Goal: Complete application form

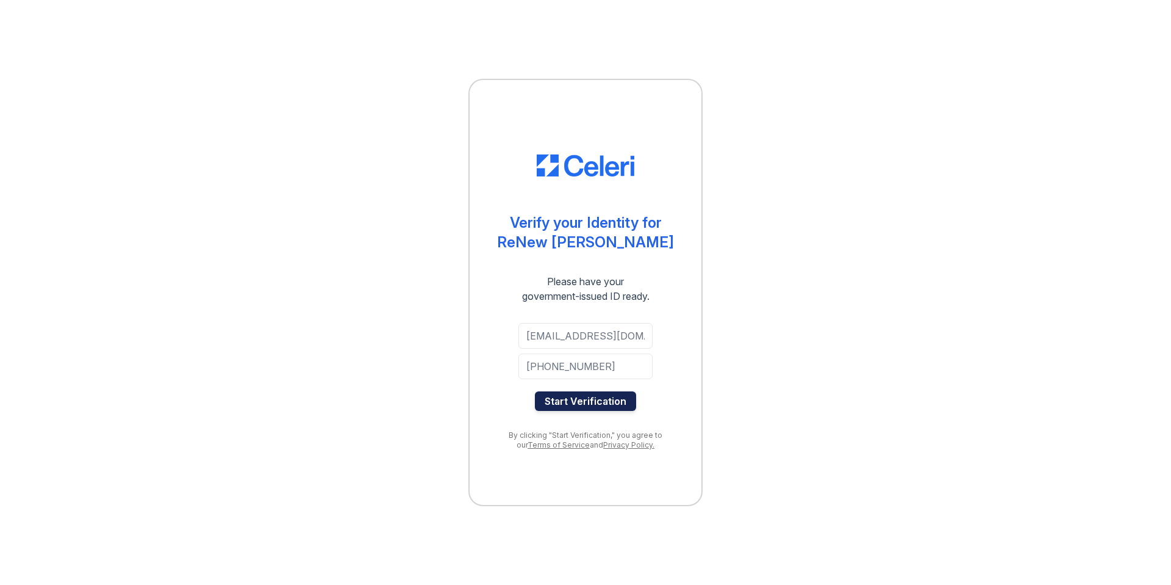
click at [580, 398] on button "Start Verification" at bounding box center [585, 401] width 101 height 20
click at [582, 398] on button "Start Verification" at bounding box center [585, 401] width 101 height 20
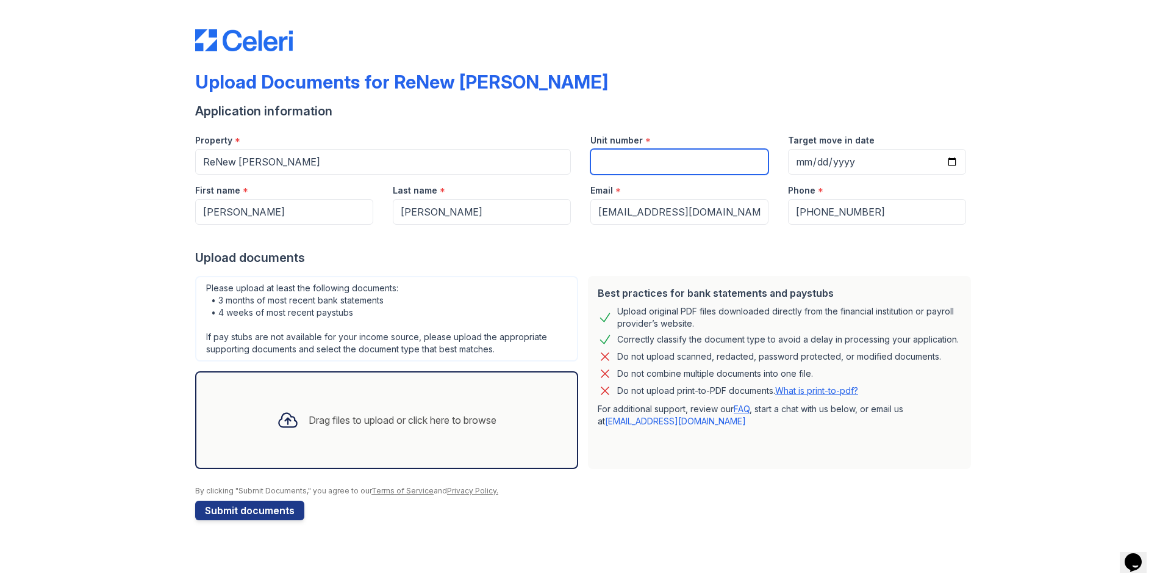
click at [723, 164] on input "Unit number" at bounding box center [680, 162] width 178 height 26
paste input "#202"
type input "#202"
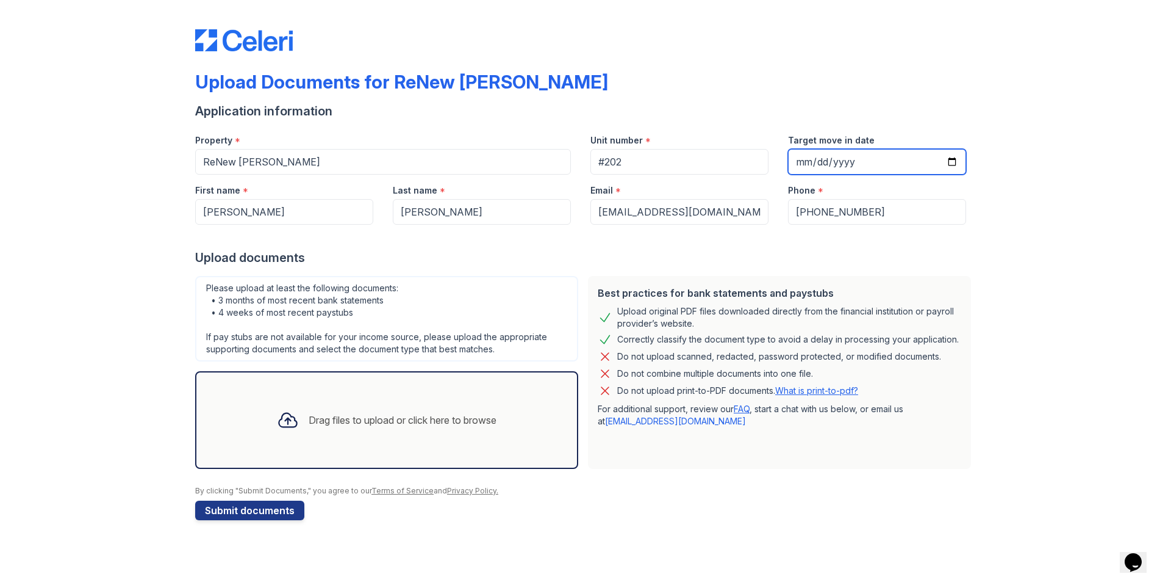
click at [947, 160] on input "Target move in date" at bounding box center [877, 162] width 178 height 26
type input "[DATE]"
click at [371, 423] on div "Drag files to upload or click here to browse" at bounding box center [403, 419] width 188 height 15
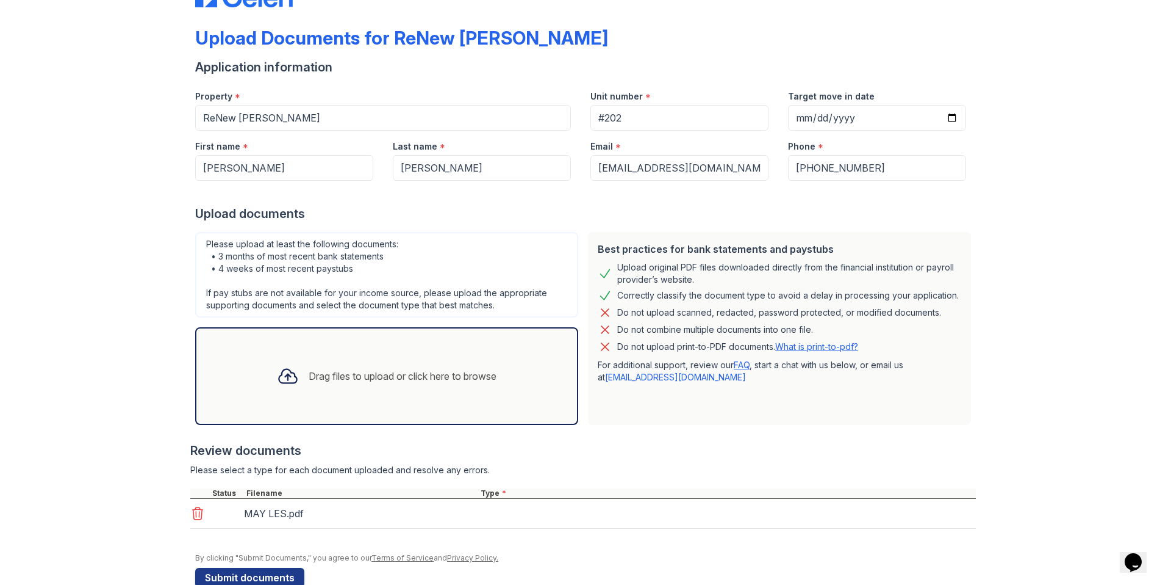
scroll to position [71, 0]
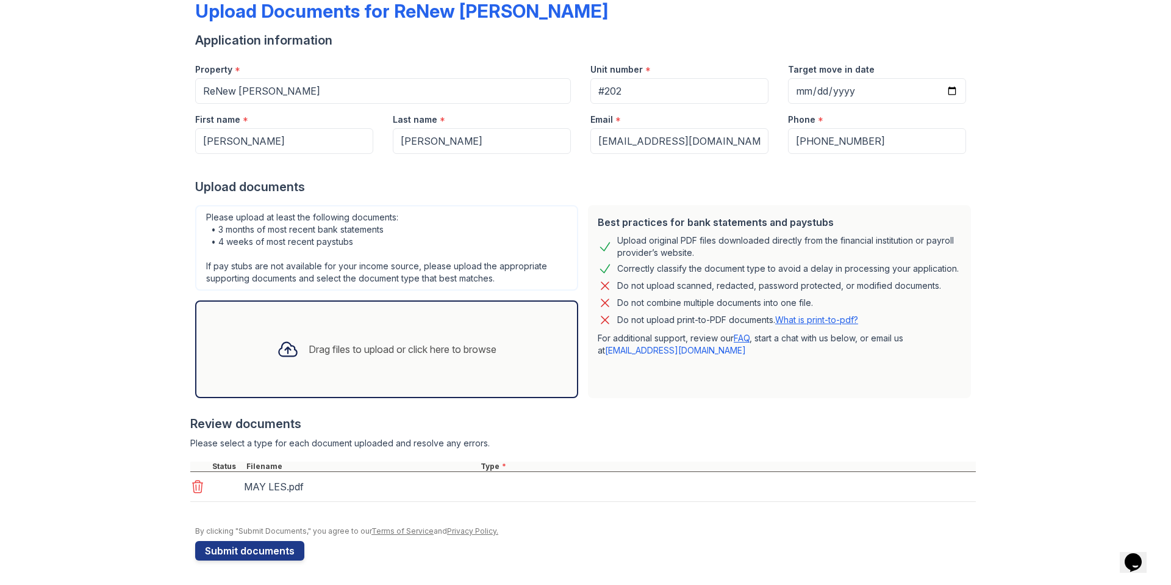
click at [342, 364] on div "Drag files to upload or click here to browse" at bounding box center [386, 348] width 239 height 41
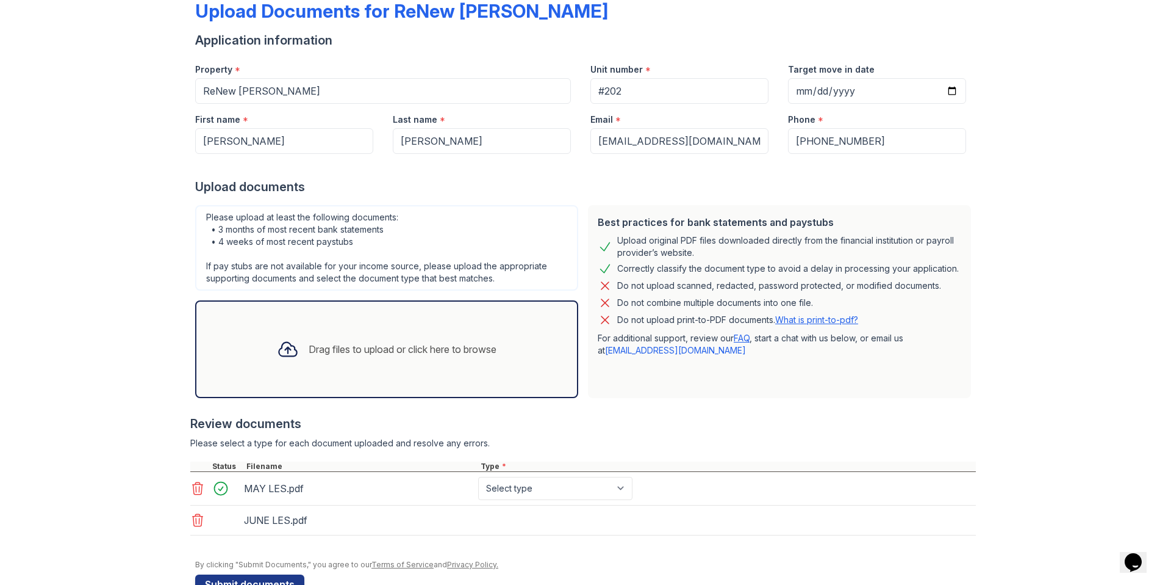
scroll to position [81, 0]
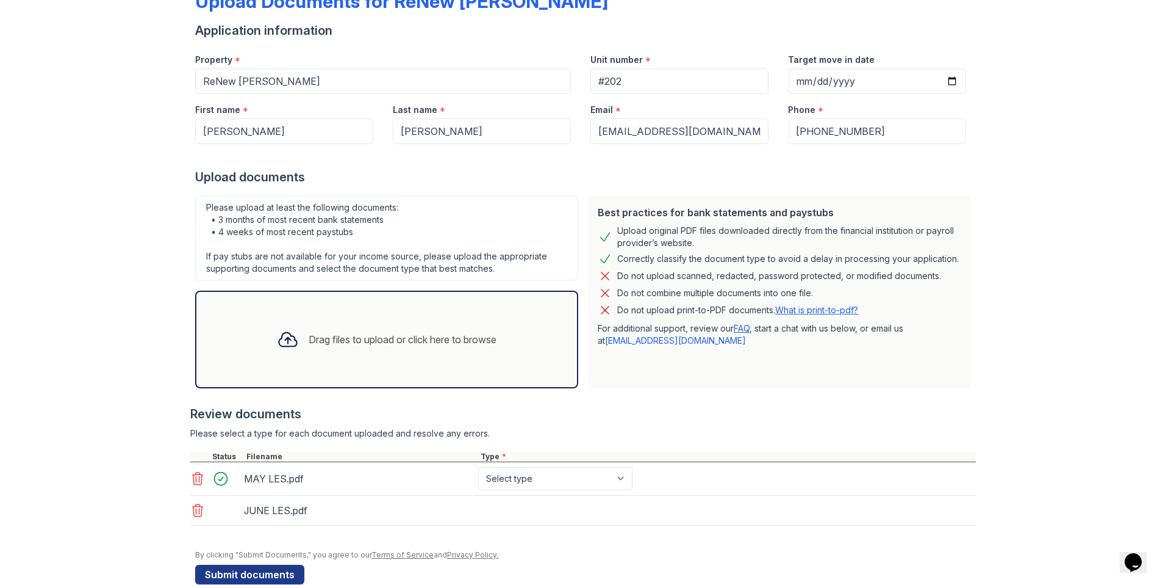
click at [301, 369] on div "Drag files to upload or click here to browse" at bounding box center [386, 339] width 383 height 98
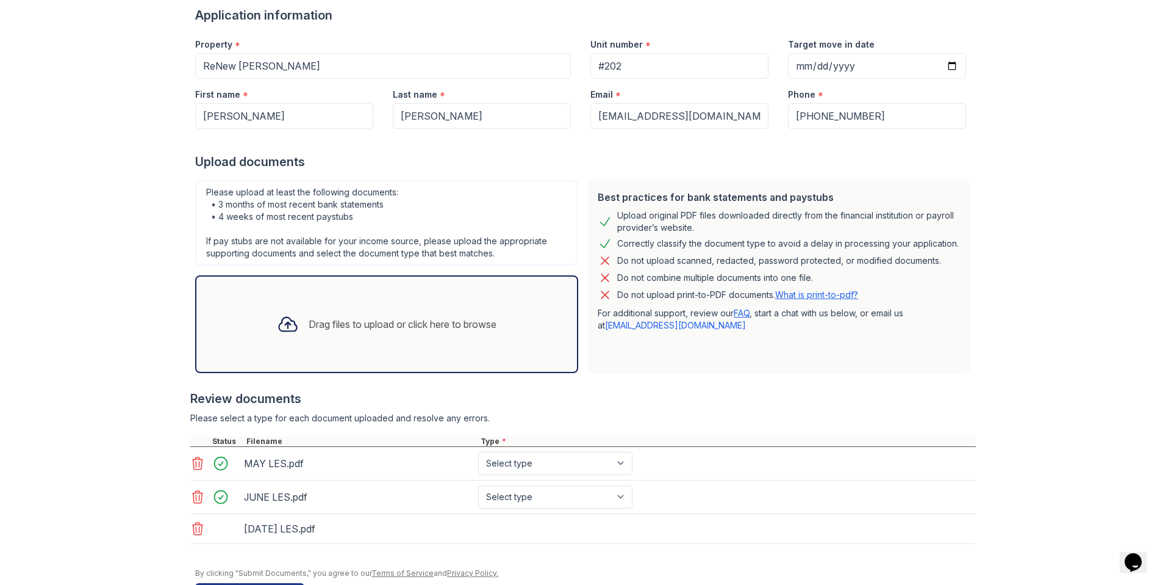
scroll to position [138, 0]
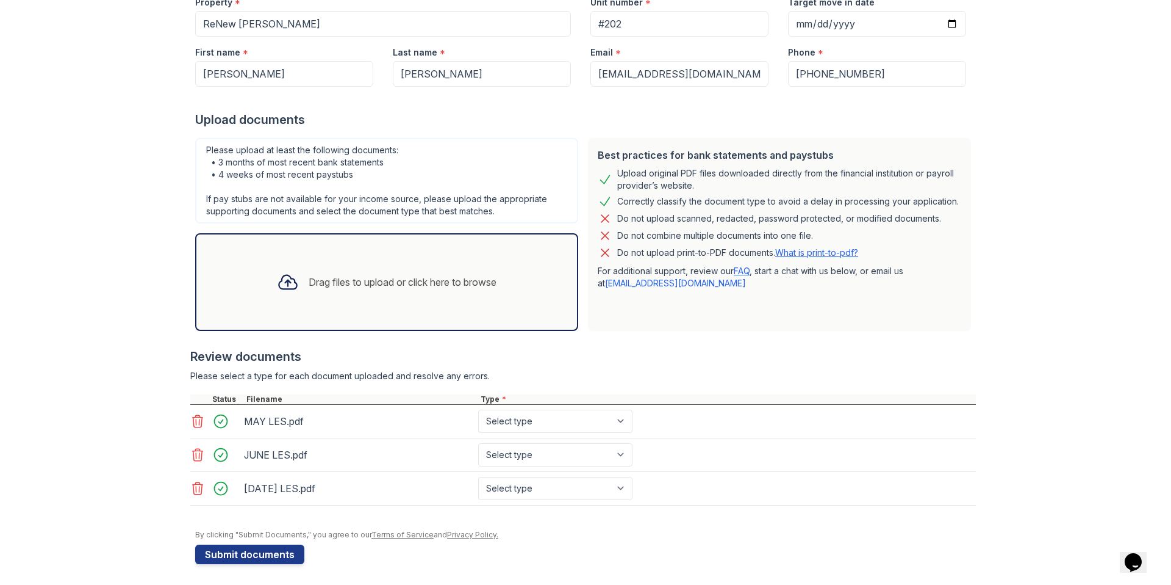
click at [336, 311] on div "Drag files to upload or click here to browse" at bounding box center [386, 282] width 383 height 98
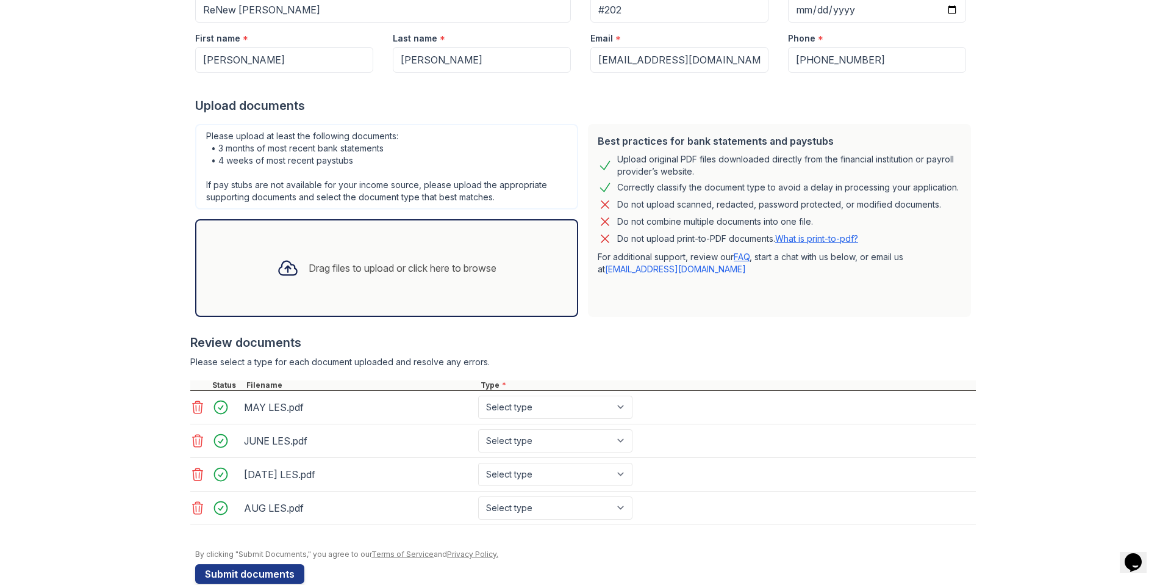
scroll to position [175, 0]
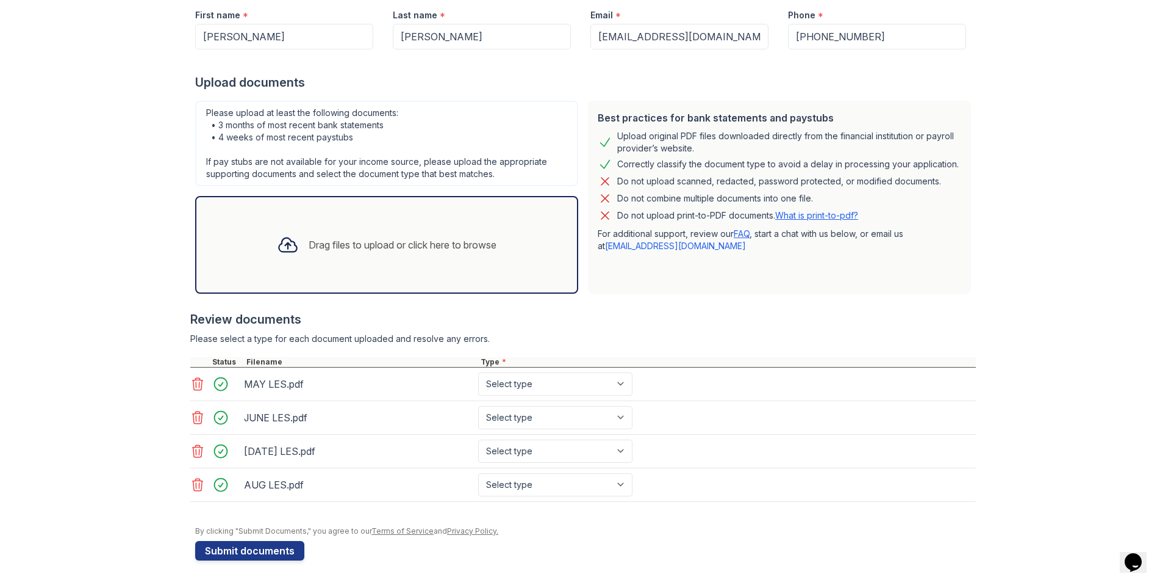
click at [305, 262] on div "Drag files to upload or click here to browse" at bounding box center [386, 244] width 239 height 41
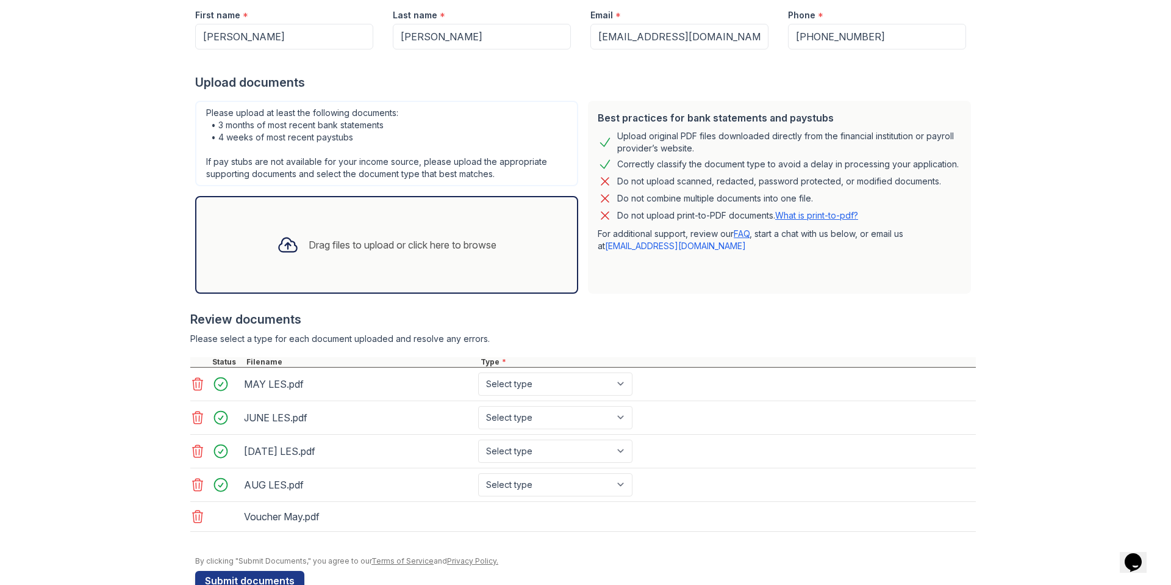
click at [415, 246] on div "Drag files to upload or click here to browse" at bounding box center [403, 244] width 188 height 15
click at [413, 236] on div "Drag files to upload or click here to browse" at bounding box center [386, 244] width 239 height 41
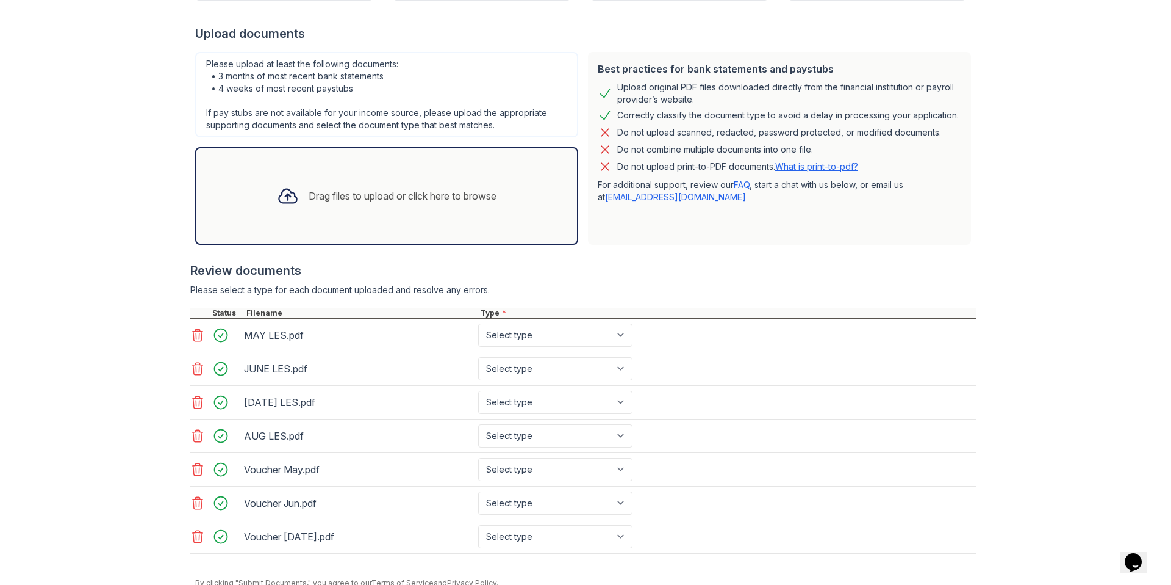
scroll to position [276, 0]
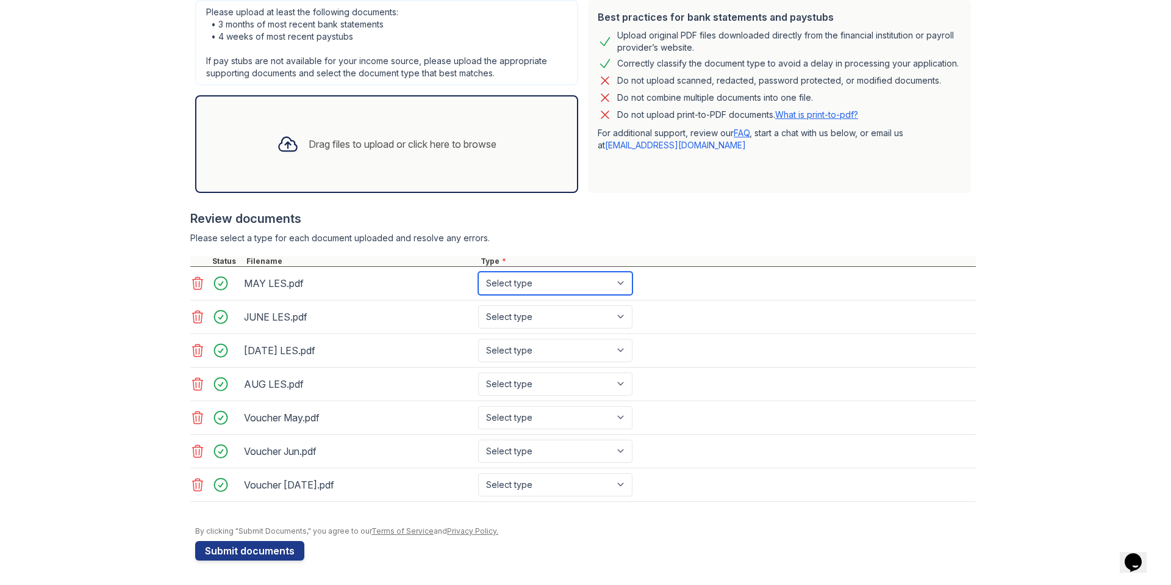
click at [580, 289] on select "Select type Paystub Bank Statement Offer Letter Tax Documents Benefit Award Let…" at bounding box center [555, 283] width 154 height 23
select select "paystub"
click at [478, 272] on select "Select type Paystub Bank Statement Offer Letter Tax Documents Benefit Award Let…" at bounding box center [555, 283] width 154 height 23
click at [568, 312] on select "Select type Paystub Bank Statement Offer Letter Tax Documents Benefit Award Let…" at bounding box center [555, 316] width 154 height 23
select select "paystub"
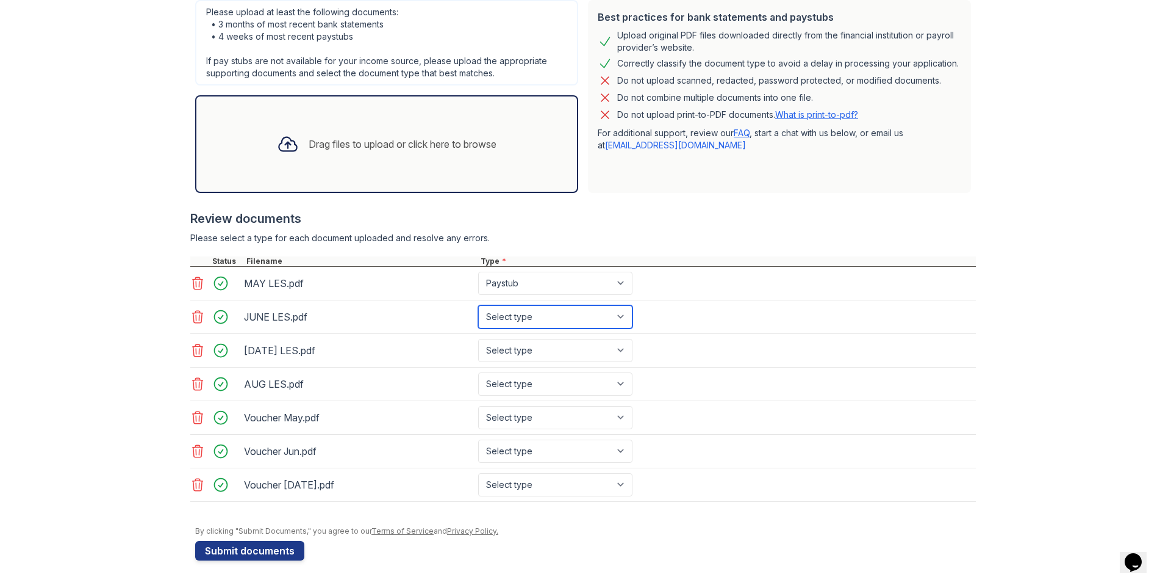
click at [478, 305] on select "Select type Paystub Bank Statement Offer Letter Tax Documents Benefit Award Let…" at bounding box center [555, 316] width 154 height 23
click at [549, 346] on select "Select type Paystub Bank Statement Offer Letter Tax Documents Benefit Award Let…" at bounding box center [555, 350] width 154 height 23
select select "paystub"
click at [478, 339] on select "Select type Paystub Bank Statement Offer Letter Tax Documents Benefit Award Let…" at bounding box center [555, 350] width 154 height 23
click at [539, 379] on select "Select type Paystub Bank Statement Offer Letter Tax Documents Benefit Award Let…" at bounding box center [555, 383] width 154 height 23
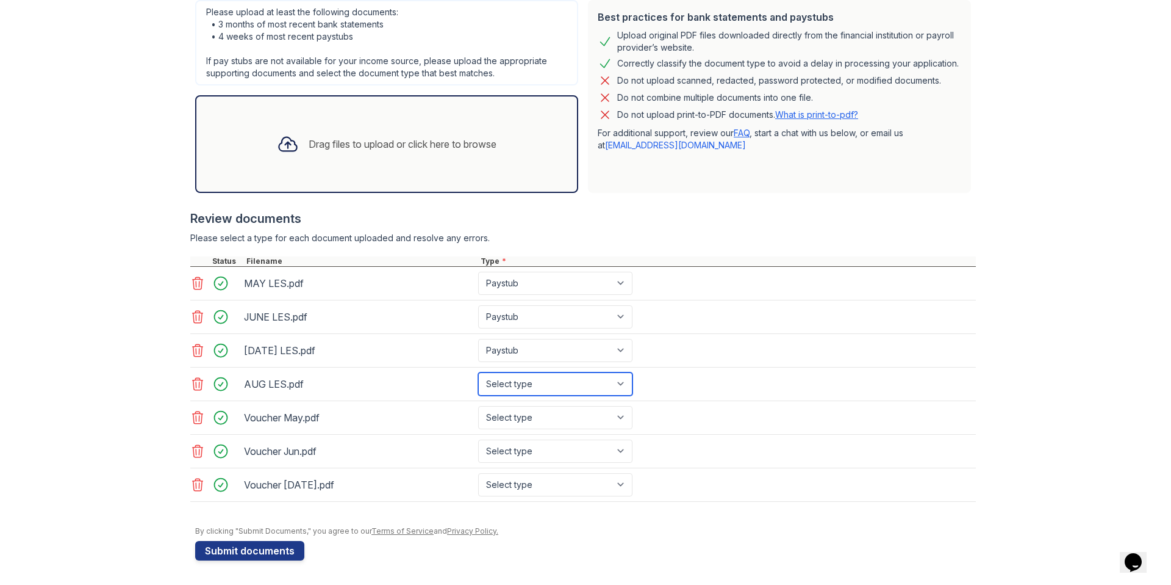
select select "paystub"
click at [478, 372] on select "Select type Paystub Bank Statement Offer Letter Tax Documents Benefit Award Let…" at bounding box center [555, 383] width 154 height 23
click at [528, 412] on select "Select type Paystub Bank Statement Offer Letter Tax Documents Benefit Award Let…" at bounding box center [555, 417] width 154 height 23
select select "paystub"
click at [478, 406] on select "Select type Paystub Bank Statement Offer Letter Tax Documents Benefit Award Let…" at bounding box center [555, 417] width 154 height 23
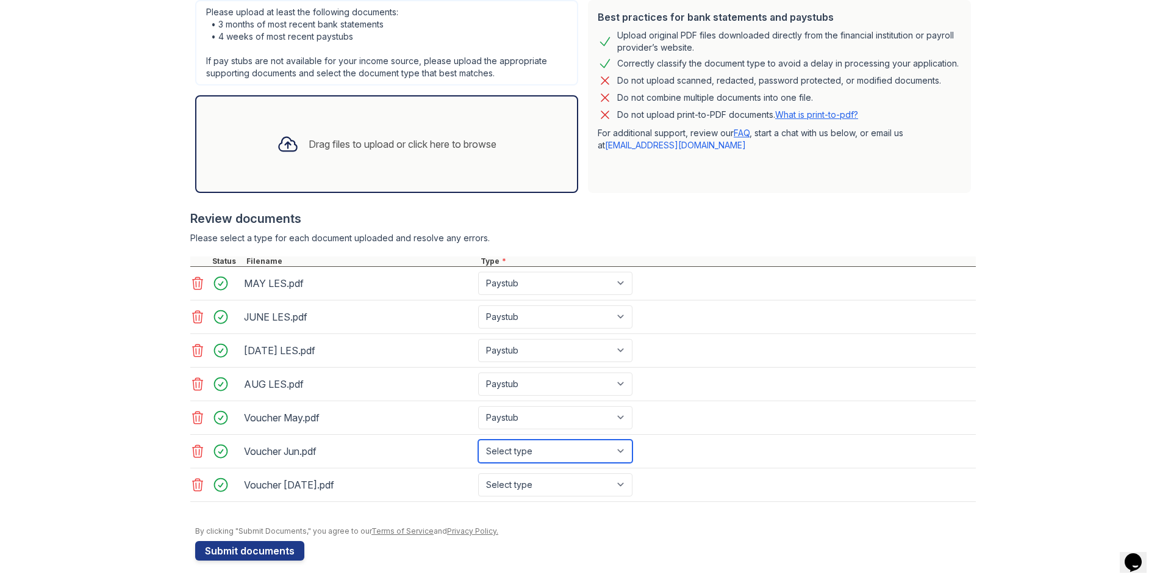
click at [515, 449] on select "Select type Paystub Bank Statement Offer Letter Tax Documents Benefit Award Let…" at bounding box center [555, 450] width 154 height 23
select select "paystub"
click at [478, 439] on select "Select type Paystub Bank Statement Offer Letter Tax Documents Benefit Award Let…" at bounding box center [555, 450] width 154 height 23
click at [511, 477] on select "Select type Paystub Bank Statement Offer Letter Tax Documents Benefit Award Let…" at bounding box center [555, 484] width 154 height 23
select select "paystub"
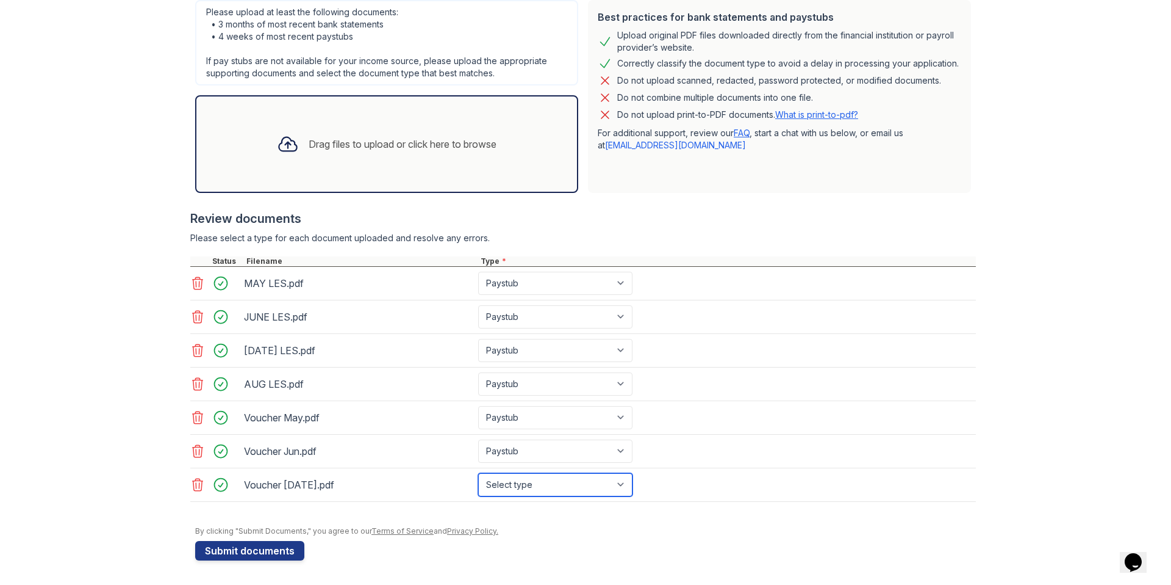
click at [478, 473] on select "Select type Paystub Bank Statement Offer Letter Tax Documents Benefit Award Let…" at bounding box center [555, 484] width 154 height 23
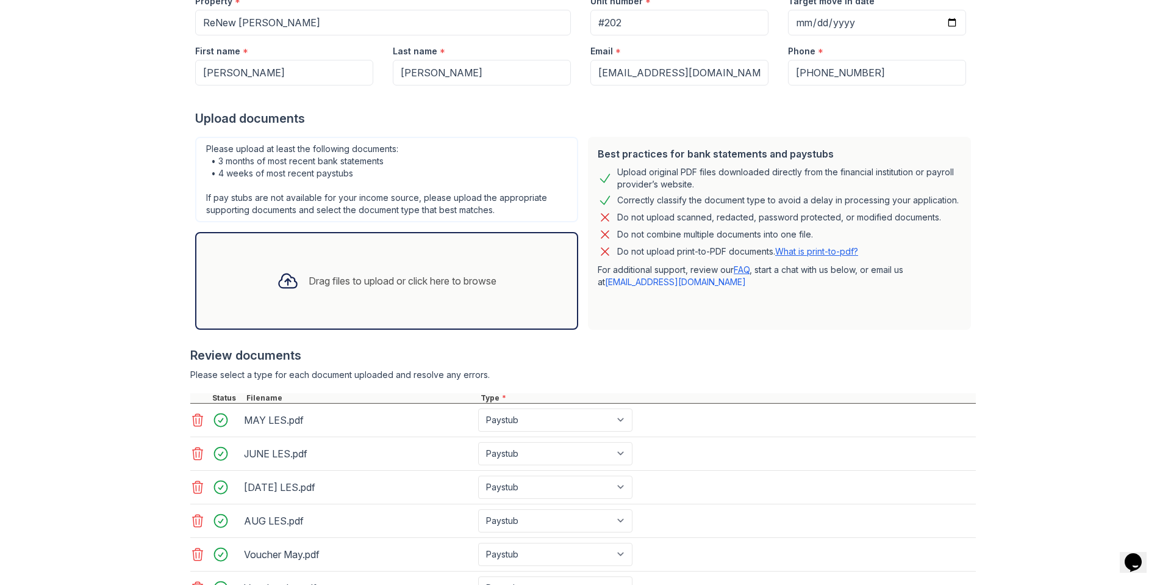
scroll to position [142, 0]
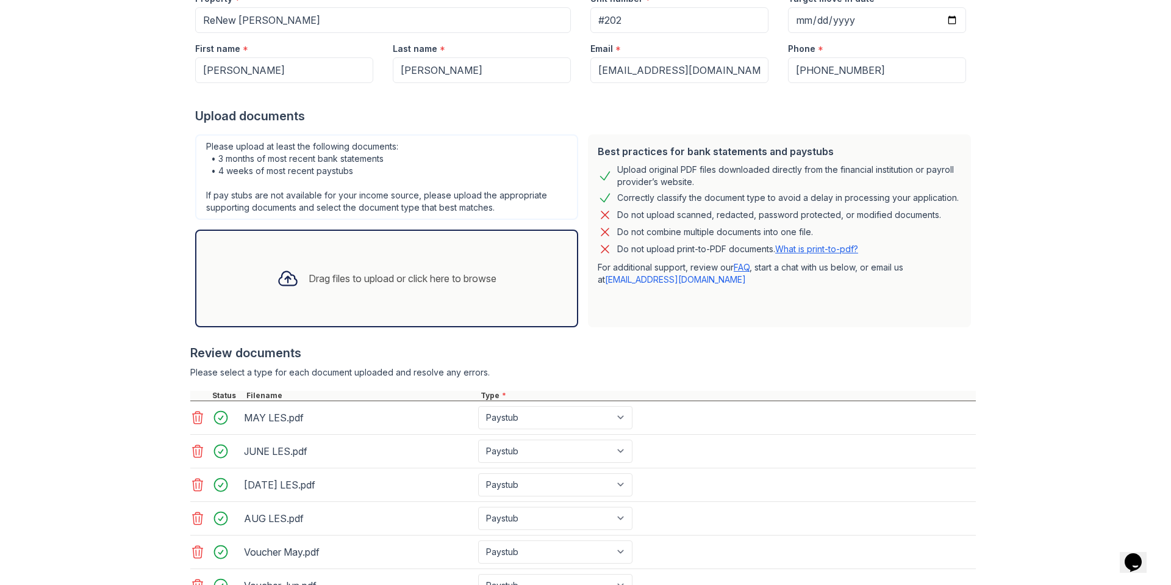
click at [352, 286] on div "Drag files to upload or click here to browse" at bounding box center [386, 277] width 239 height 41
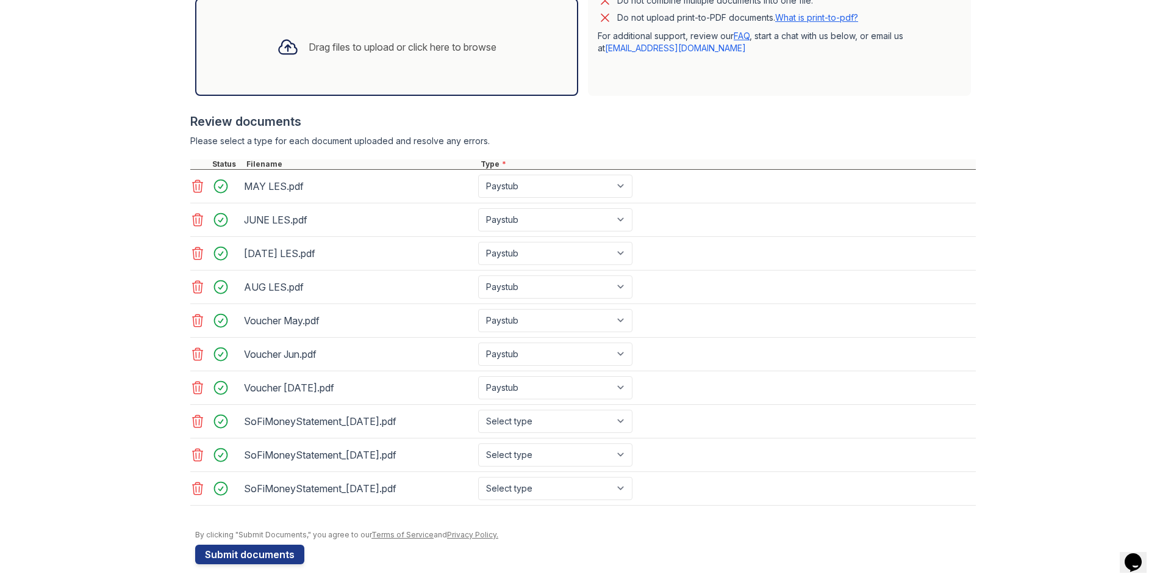
scroll to position [376, 0]
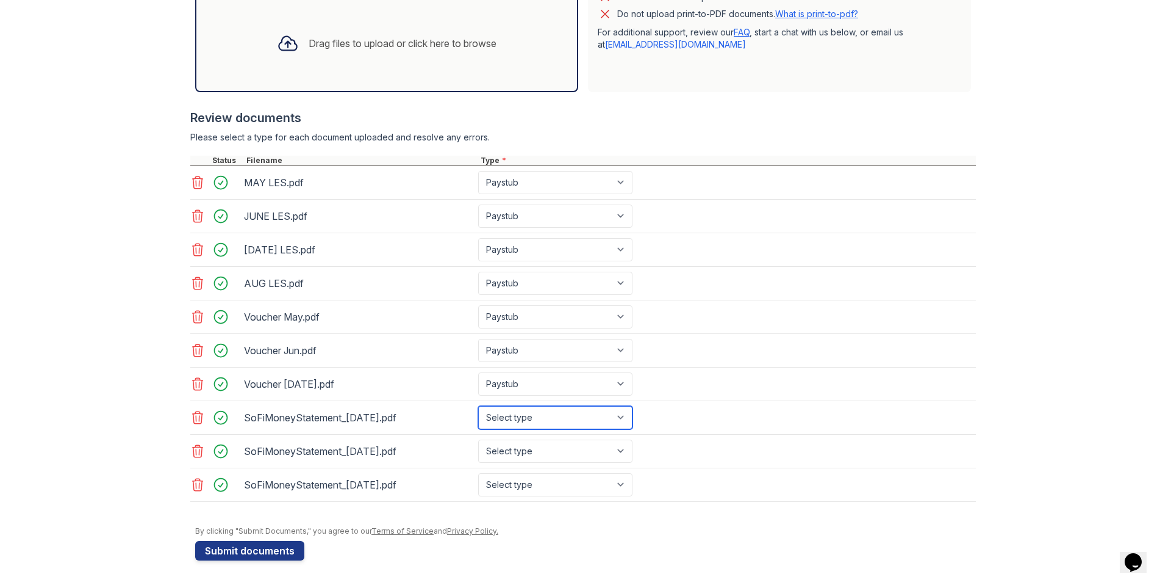
click at [556, 410] on select "Select type Paystub Bank Statement Offer Letter Tax Documents Benefit Award Let…" at bounding box center [555, 417] width 154 height 23
select select "bank_statement"
click at [478, 406] on select "Select type Paystub Bank Statement Offer Letter Tax Documents Benefit Award Let…" at bounding box center [555, 417] width 154 height 23
click at [531, 448] on select "Select type Paystub Bank Statement Offer Letter Tax Documents Benefit Award Let…" at bounding box center [555, 450] width 154 height 23
click at [478, 439] on select "Select type Paystub Bank Statement Offer Letter Tax Documents Benefit Award Let…" at bounding box center [555, 450] width 154 height 23
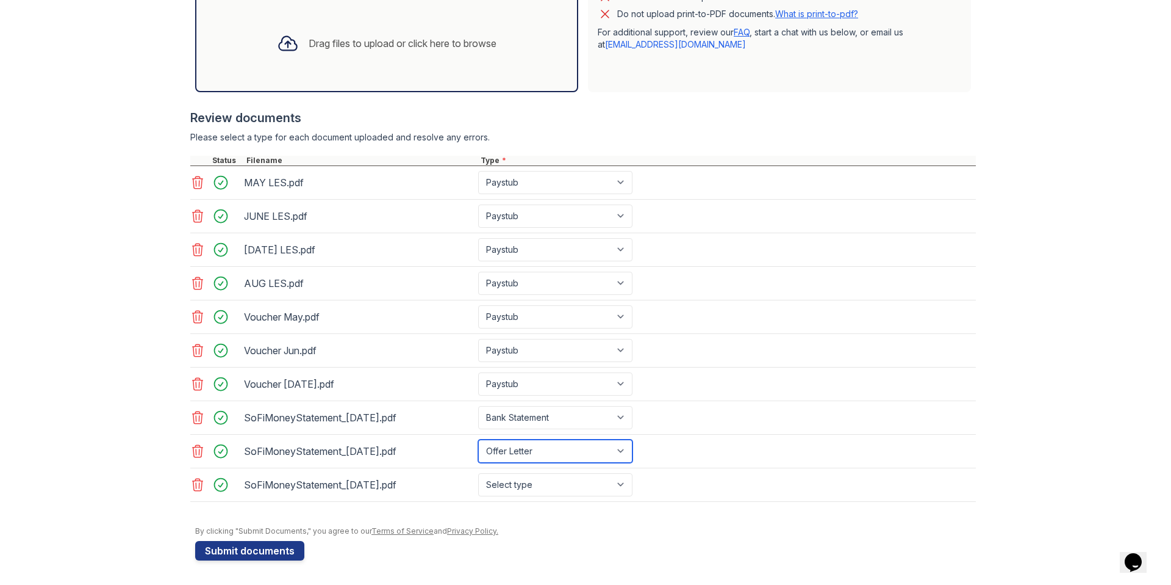
click at [527, 459] on select "Select type Paystub Bank Statement Offer Letter Tax Documents Benefit Award Let…" at bounding box center [555, 450] width 154 height 23
select select "bank_statement"
click at [478, 439] on select "Select type Paystub Bank Statement Offer Letter Tax Documents Benefit Award Let…" at bounding box center [555, 450] width 154 height 23
click at [523, 473] on select "Select type Paystub Bank Statement Offer Letter Tax Documents Benefit Award Let…" at bounding box center [555, 484] width 154 height 23
select select "bank_statement"
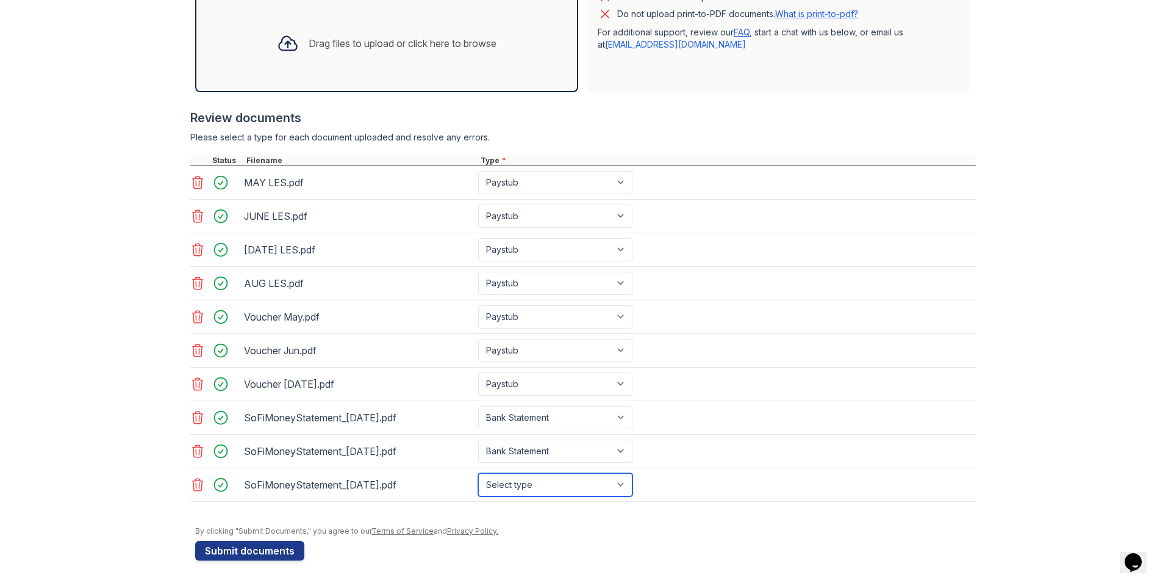
click at [478, 473] on select "Select type Paystub Bank Statement Offer Letter Tax Documents Benefit Award Let…" at bounding box center [555, 484] width 154 height 23
click at [544, 281] on select "Select type Paystub Bank Statement Offer Letter Tax Documents Benefit Award Let…" at bounding box center [555, 283] width 154 height 23
click at [246, 546] on button "Submit documents" at bounding box center [249, 551] width 109 height 20
